Goal: Task Accomplishment & Management: Manage account settings

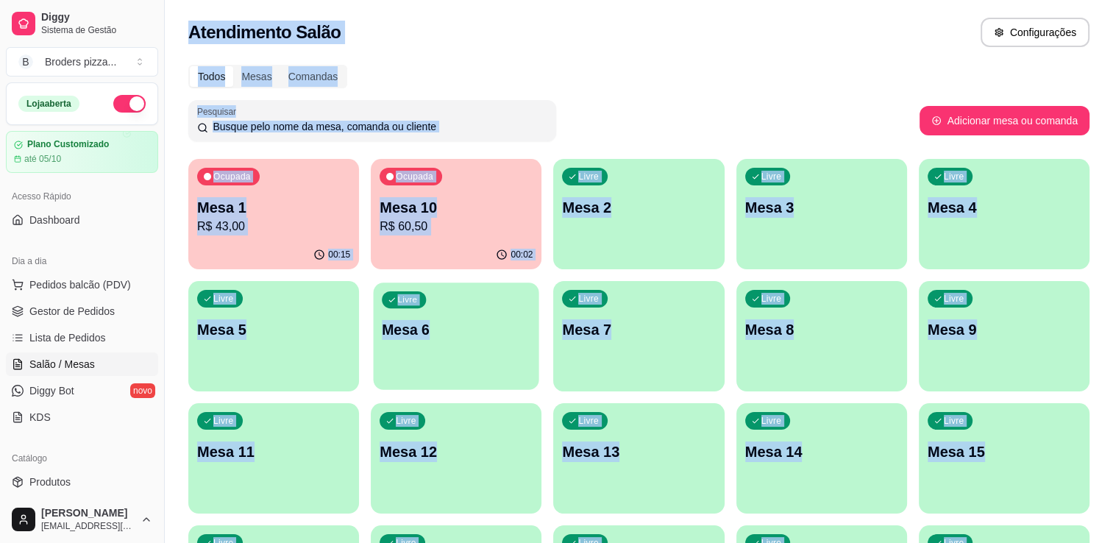
click at [480, 347] on div "Livre Mesa 6" at bounding box center [457, 328] width 166 height 90
click at [759, 95] on div "Todos Mesas Comandas Pesquisar Adicionar mesa ou comanda Ocupada Mesa 1 R$ 43,0…" at bounding box center [639, 354] width 948 height 597
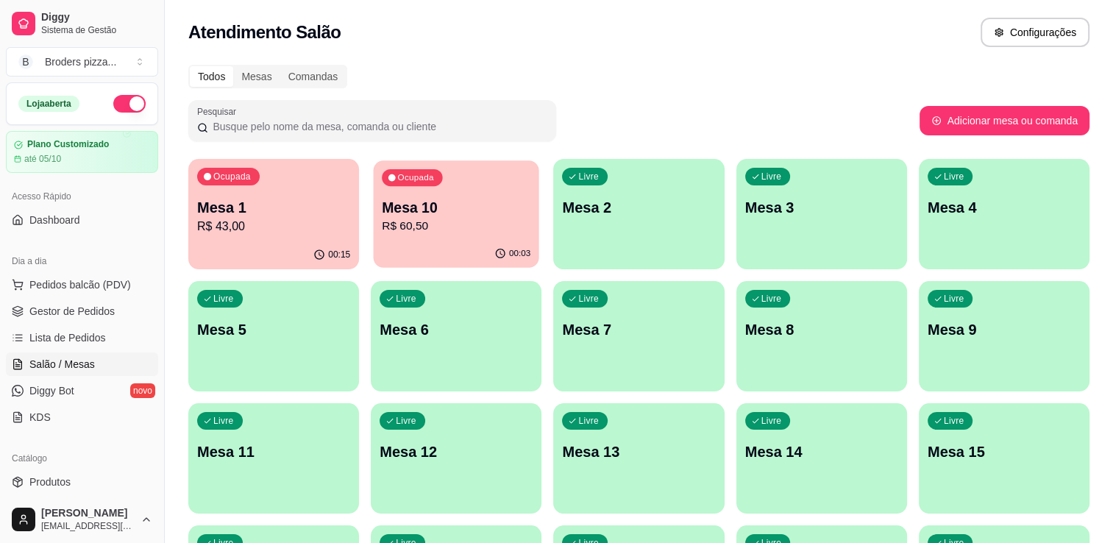
click at [454, 210] on p "Mesa 10" at bounding box center [456, 208] width 149 height 20
click at [509, 235] on div "Ocupada Mesa 10 R$ 60,50" at bounding box center [457, 199] width 166 height 79
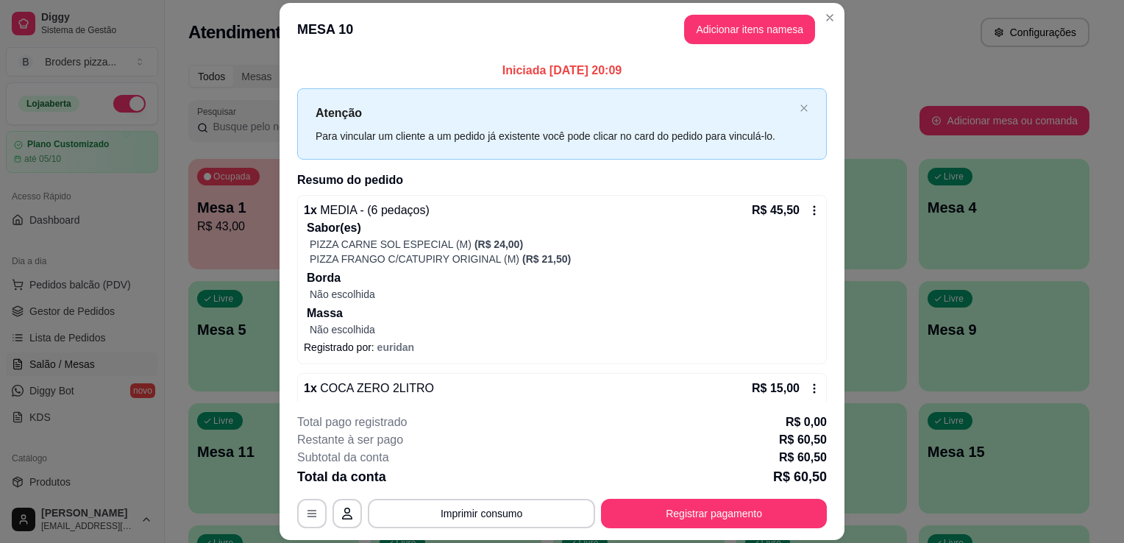
scroll to position [26, 0]
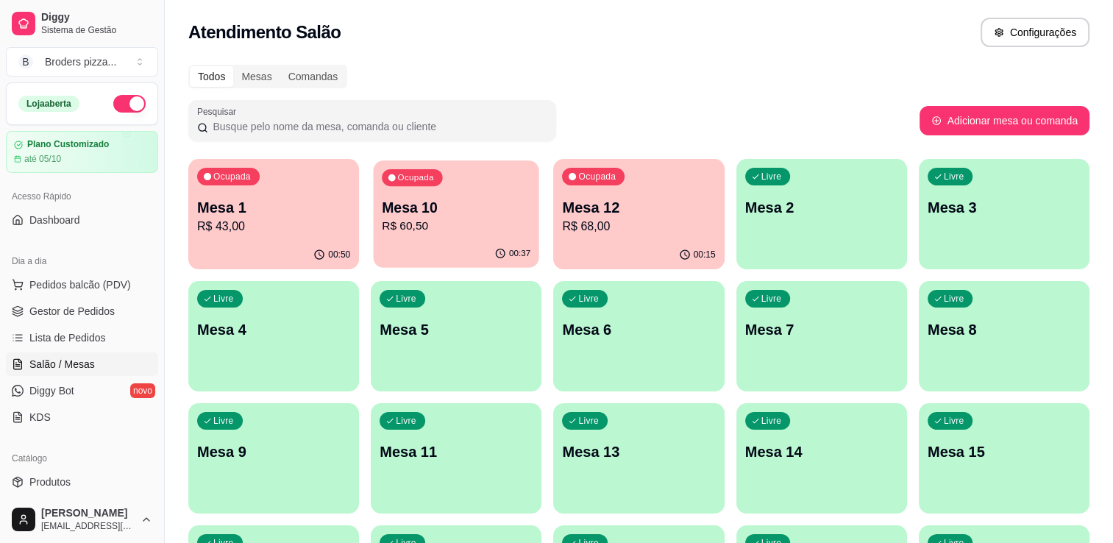
click at [418, 206] on p "Mesa 10" at bounding box center [456, 208] width 149 height 20
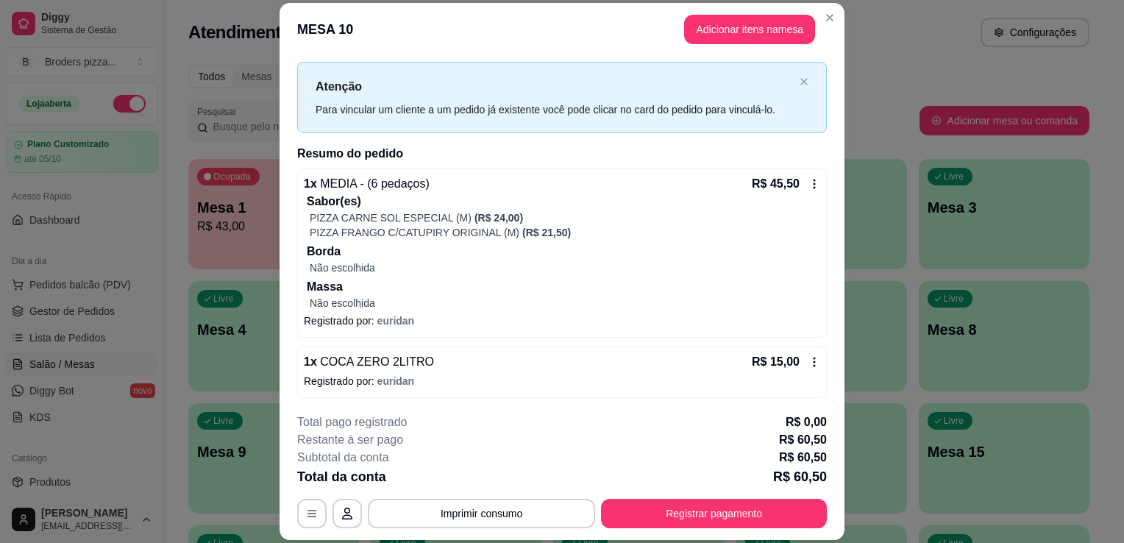
scroll to position [0, 0]
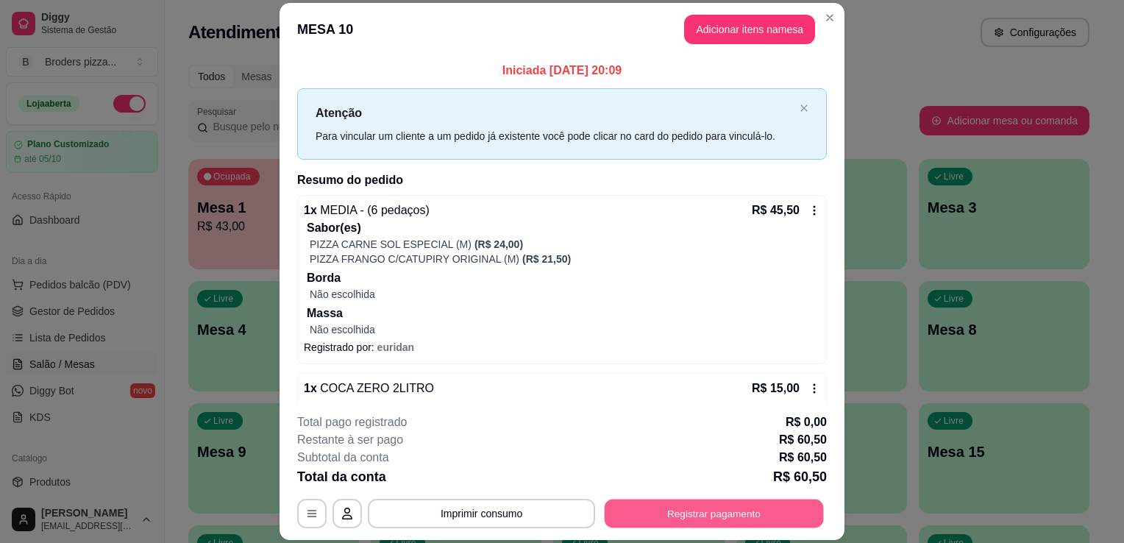
click at [734, 519] on button "Registrar pagamento" at bounding box center [714, 514] width 219 height 29
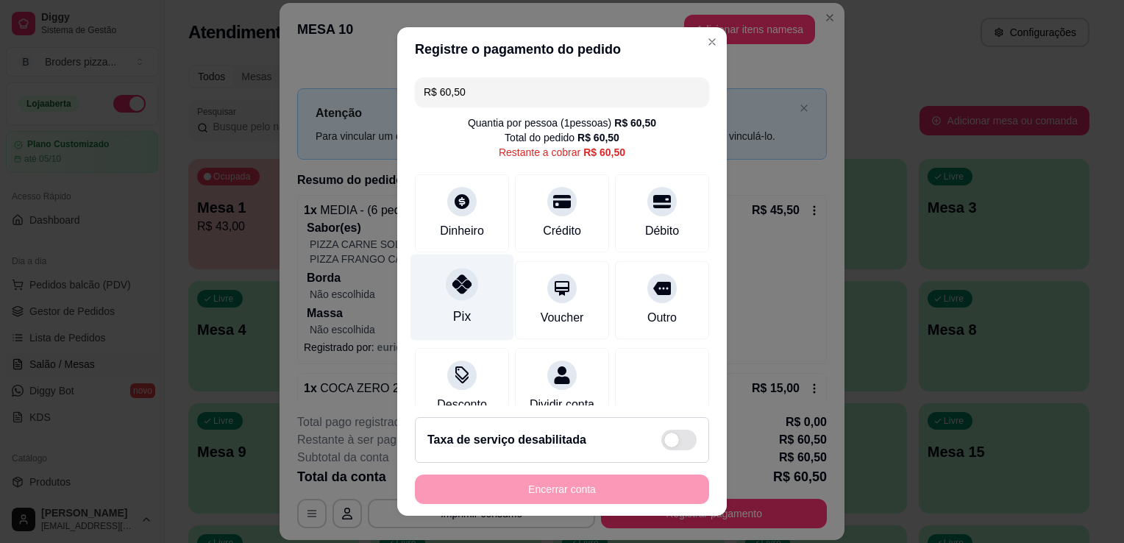
click at [451, 294] on div at bounding box center [462, 284] width 32 height 32
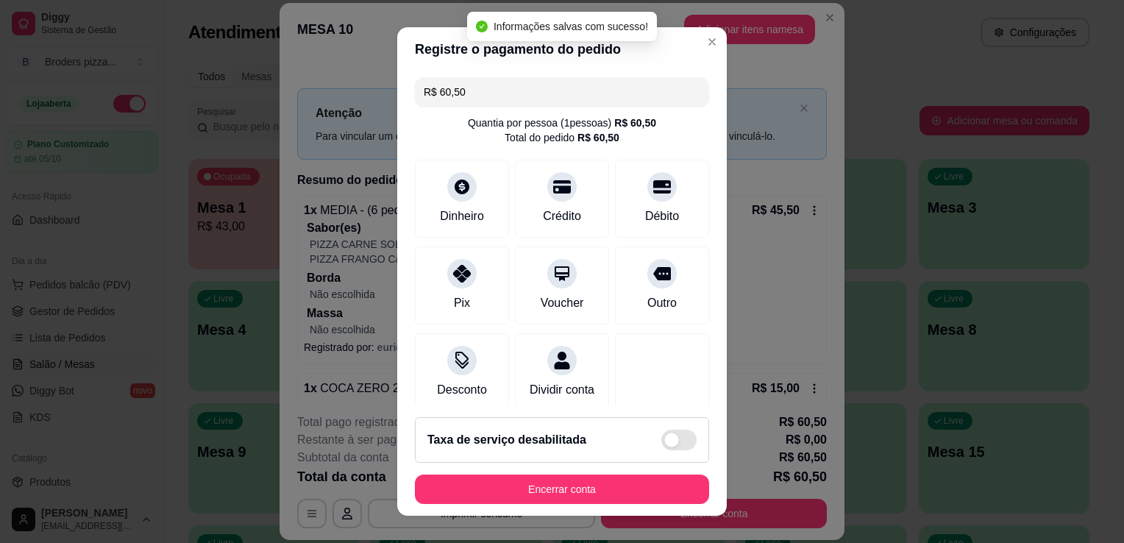
type input "R$ 0,00"
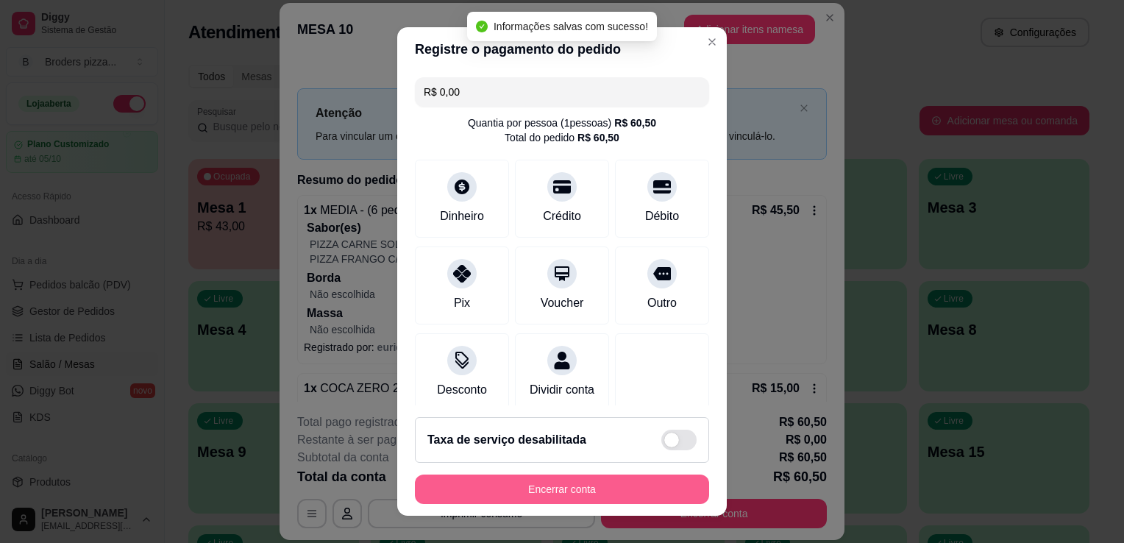
click at [589, 489] on button "Encerrar conta" at bounding box center [562, 489] width 294 height 29
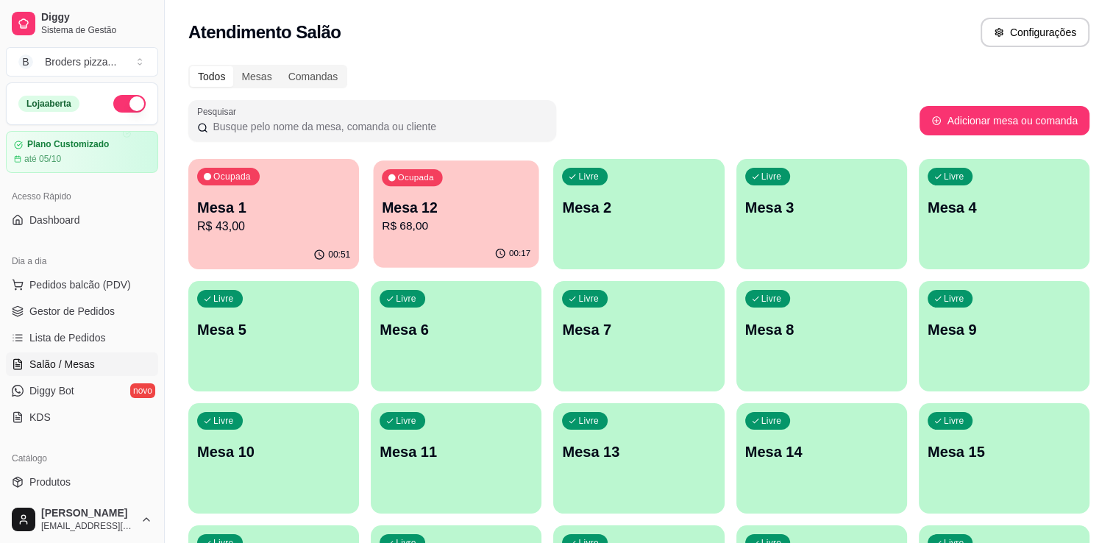
click at [442, 206] on p "Mesa 12" at bounding box center [456, 208] width 149 height 20
click at [237, 216] on p "Mesa 1" at bounding box center [273, 208] width 149 height 20
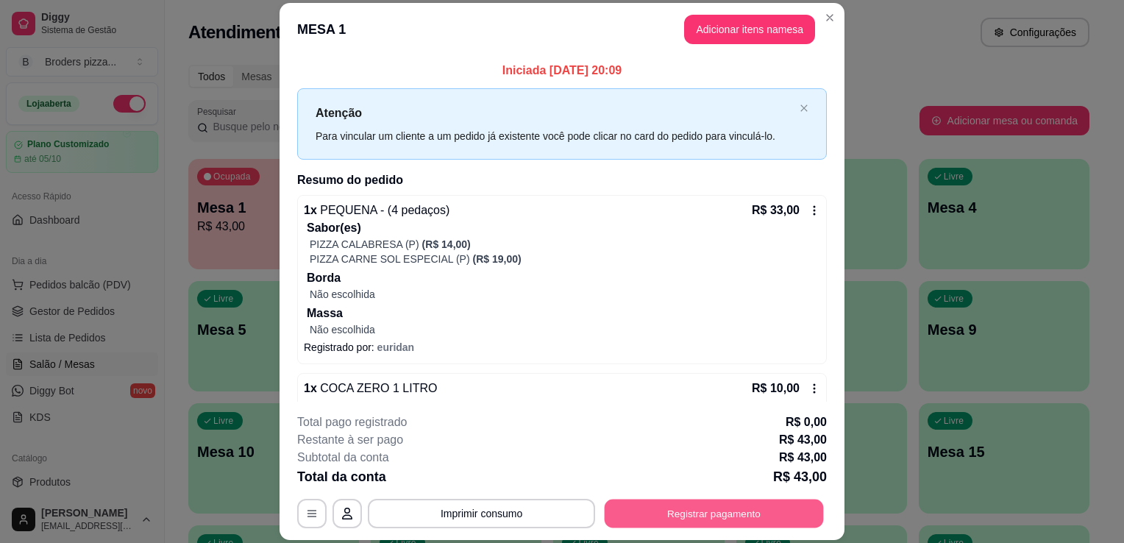
click at [667, 505] on button "Registrar pagamento" at bounding box center [714, 514] width 219 height 29
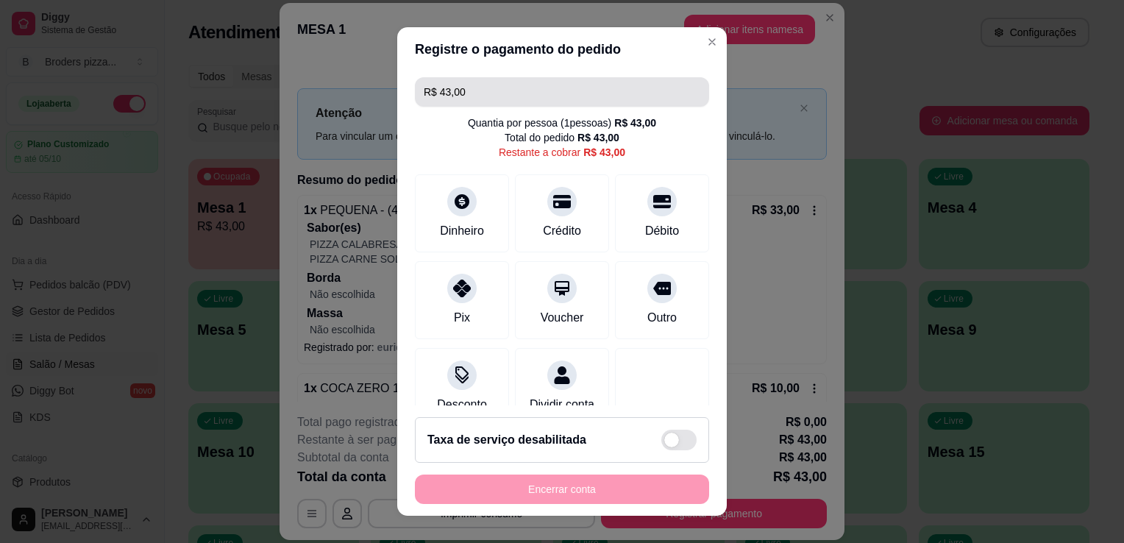
click at [487, 98] on input "R$ 43,00" at bounding box center [562, 91] width 277 height 29
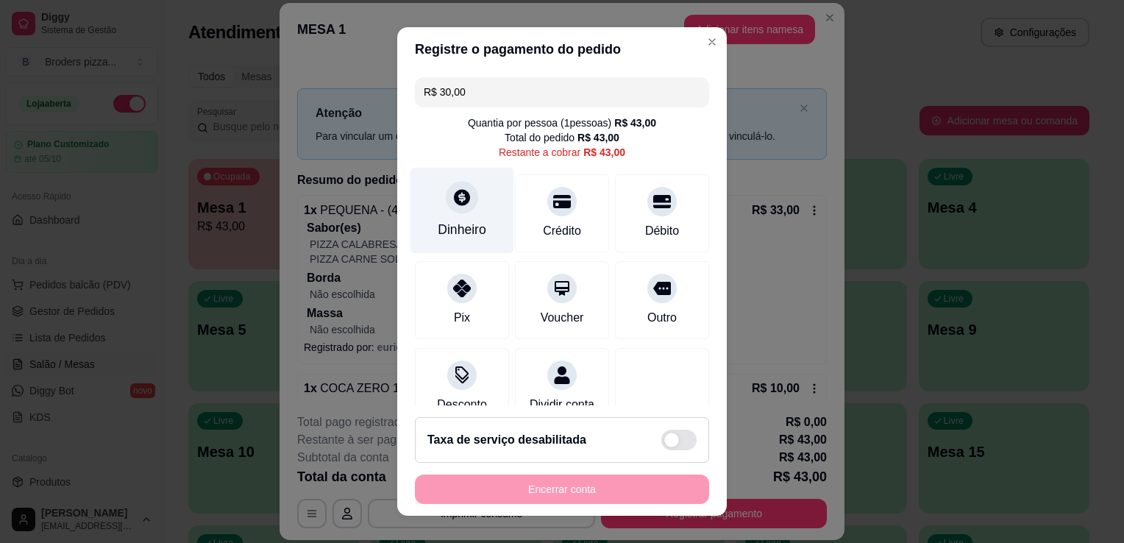
click at [464, 228] on div "Dinheiro" at bounding box center [462, 229] width 49 height 19
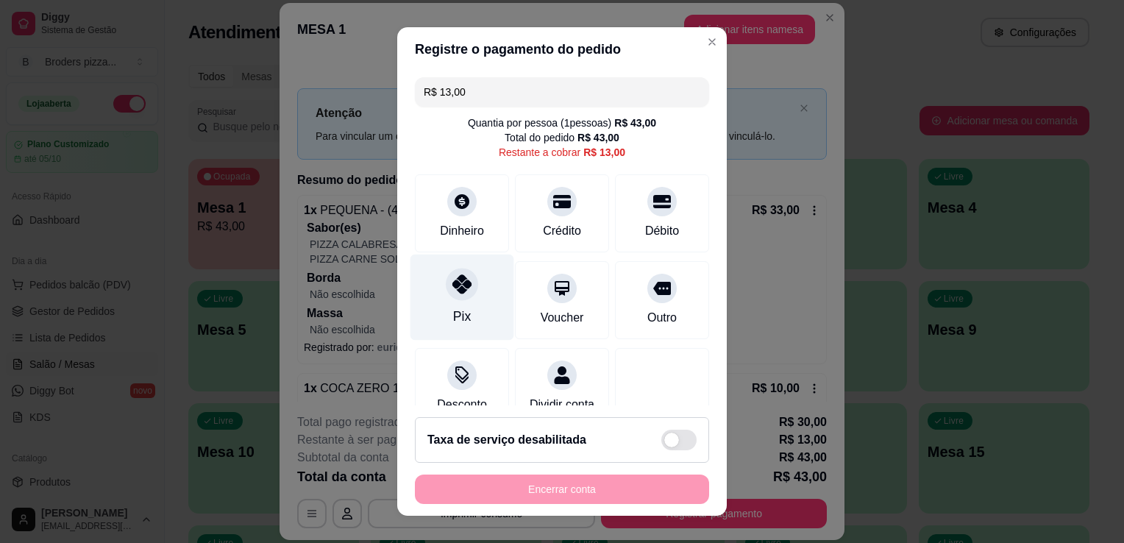
click at [467, 313] on div "Pix" at bounding box center [463, 298] width 104 height 86
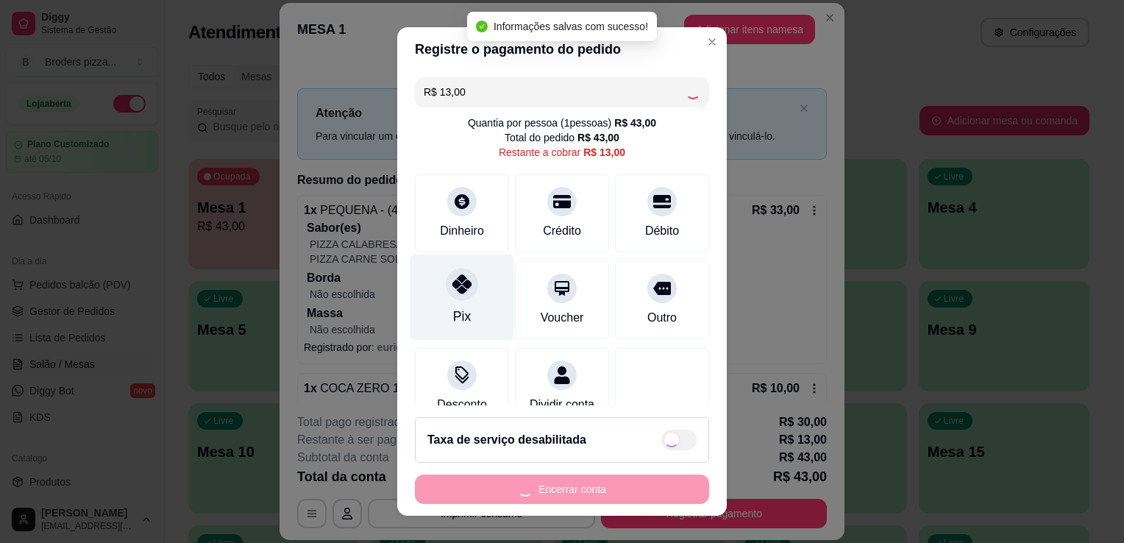
type input "R$ 0,00"
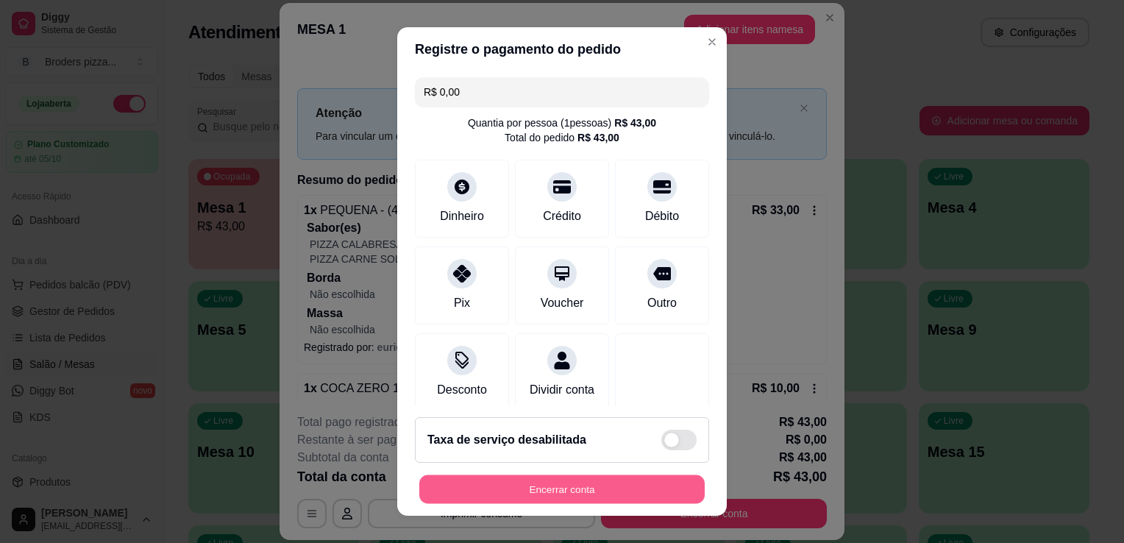
click at [577, 489] on button "Encerrar conta" at bounding box center [561, 489] width 285 height 29
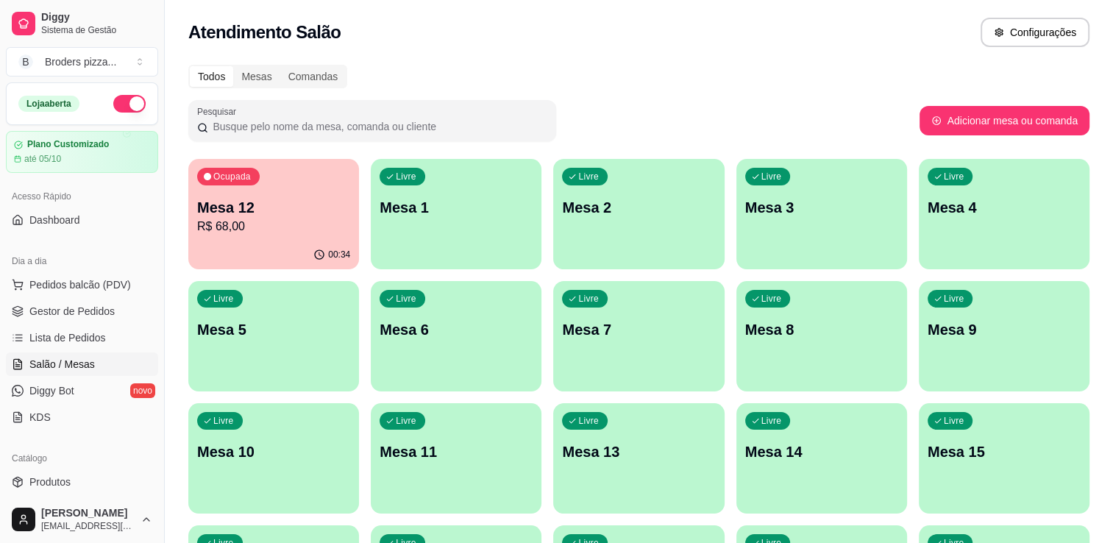
click at [312, 240] on button "Ocupada Mesa 12 R$ 68,00 00:34" at bounding box center [273, 214] width 171 height 110
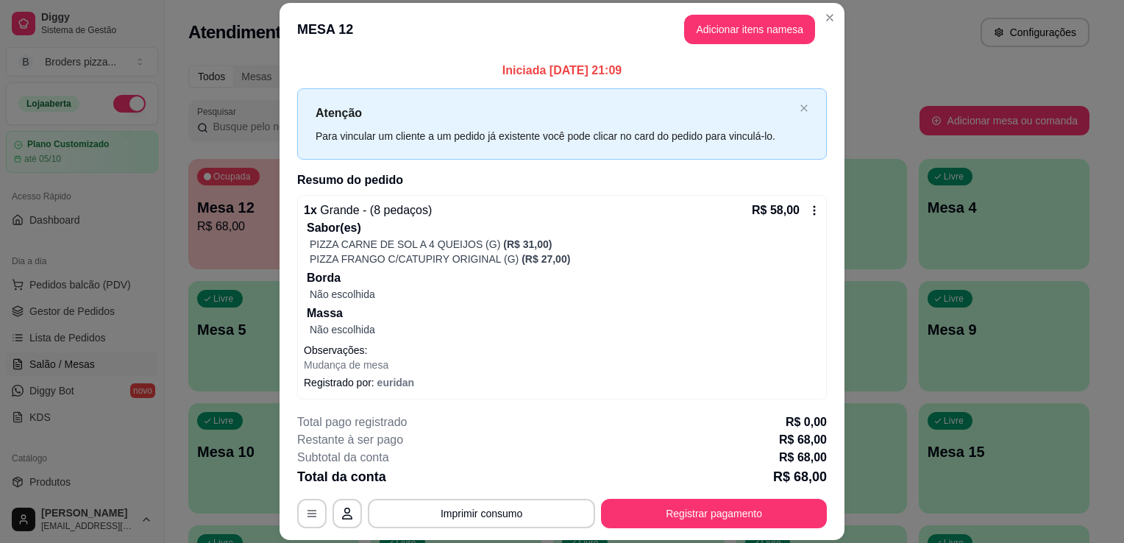
scroll to position [97, 0]
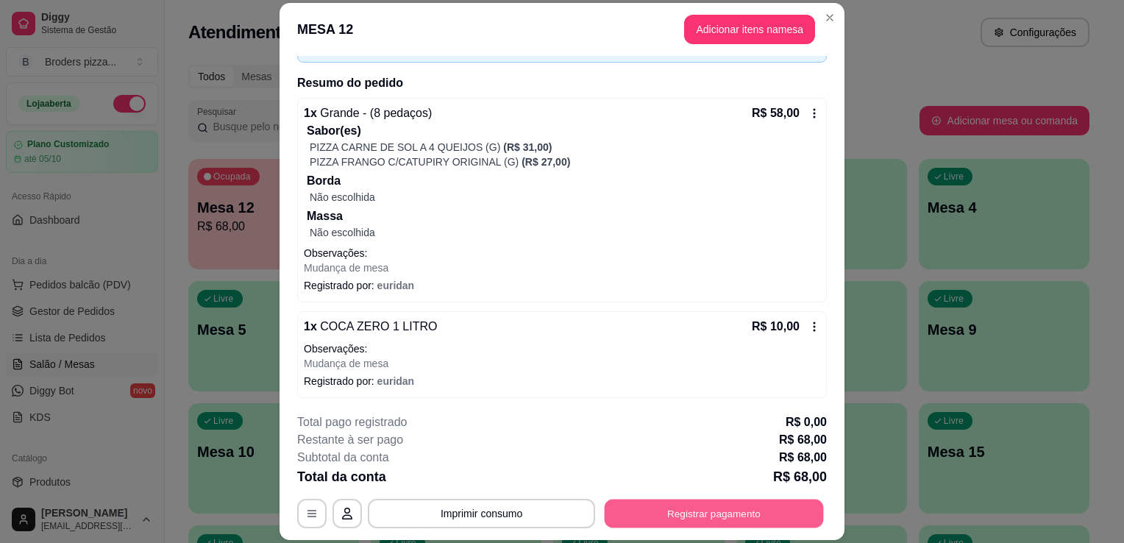
click at [756, 525] on button "Registrar pagamento" at bounding box center [714, 514] width 219 height 29
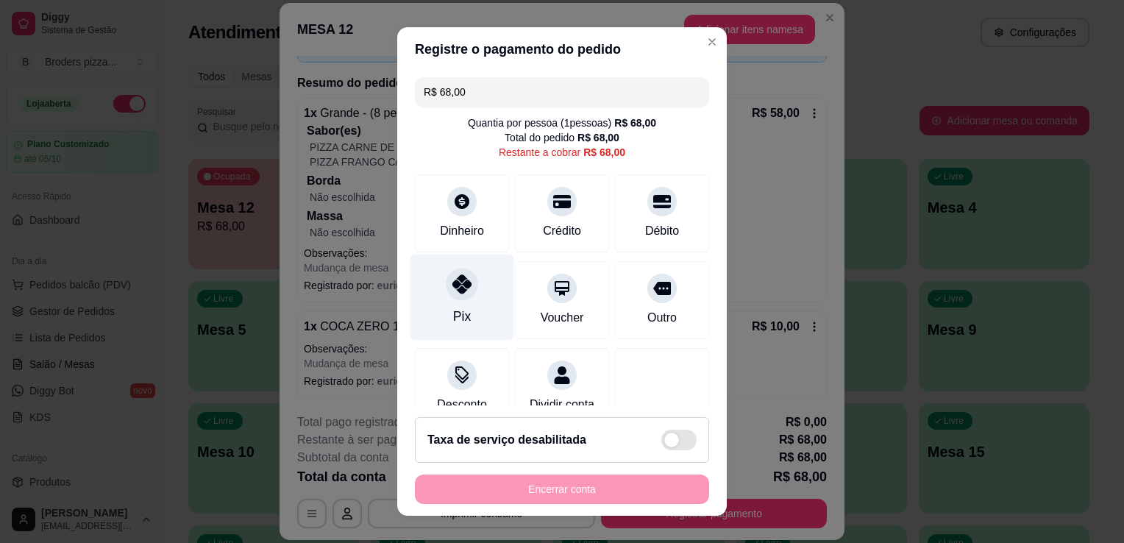
click at [441, 298] on div "Pix" at bounding box center [463, 298] width 104 height 86
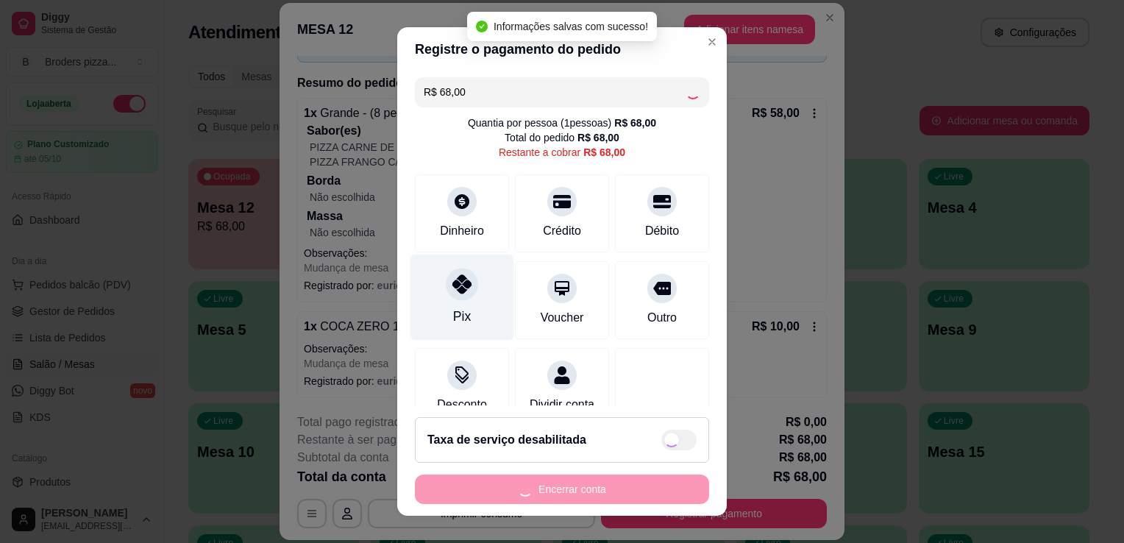
type input "R$ 0,00"
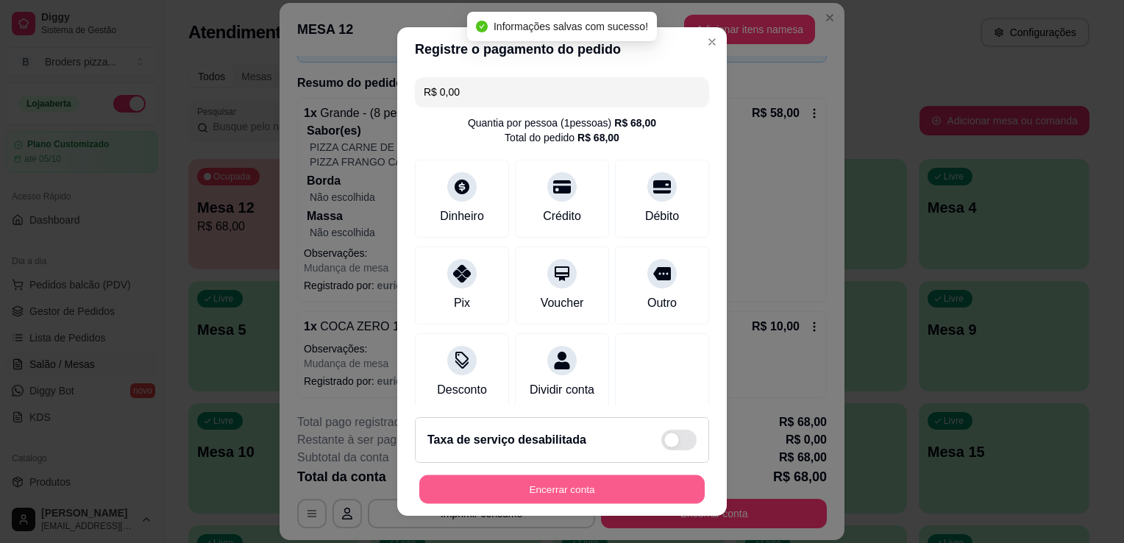
click at [621, 484] on button "Encerrar conta" at bounding box center [561, 489] width 285 height 29
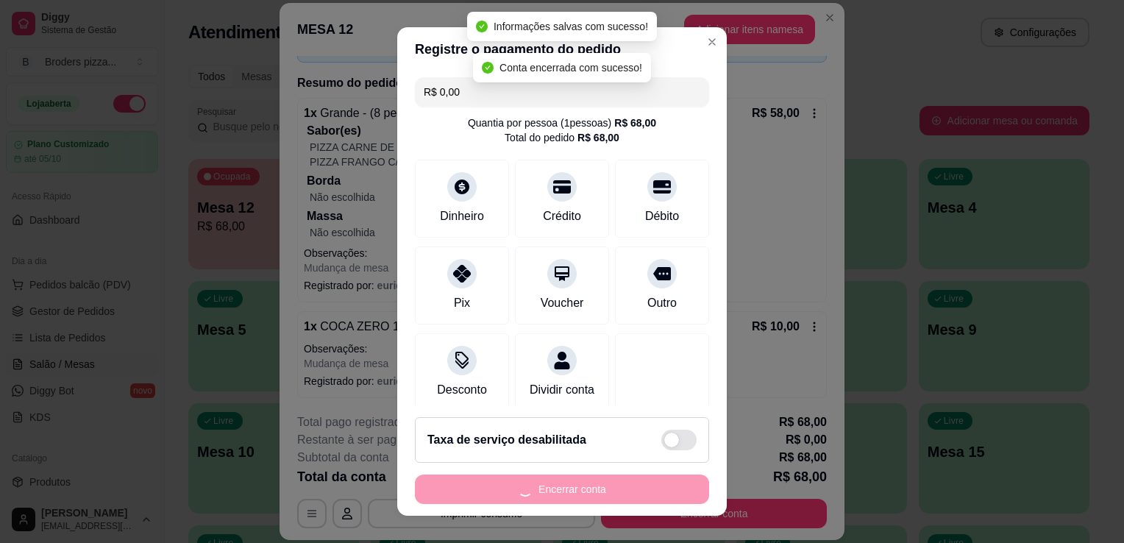
scroll to position [0, 0]
